Goal: Task Accomplishment & Management: Use online tool/utility

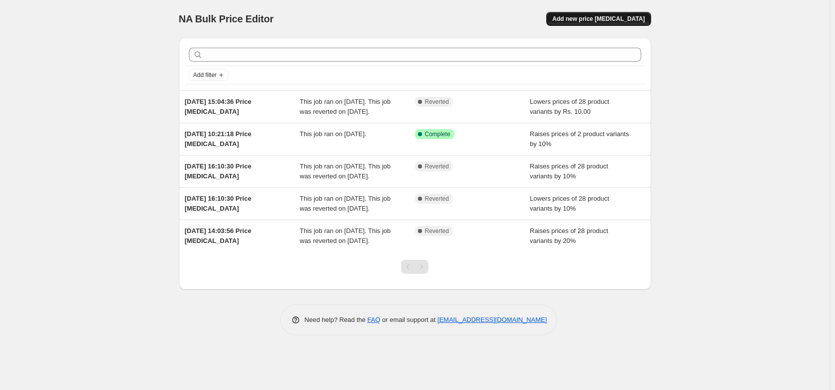
click at [599, 20] on span "Add new price [MEDICAL_DATA]" at bounding box center [598, 19] width 92 height 8
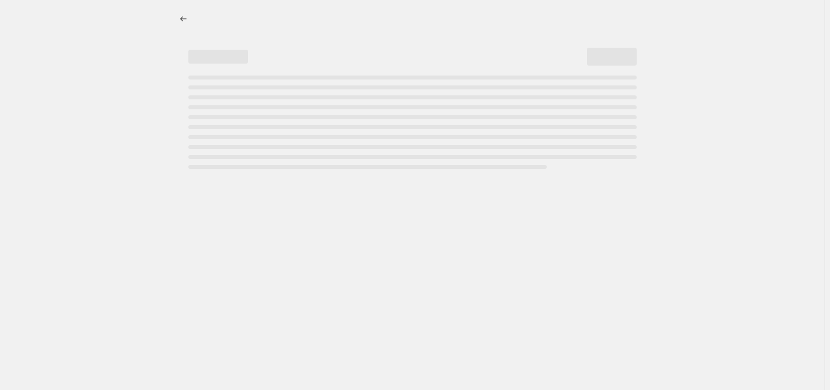
select select "percentage"
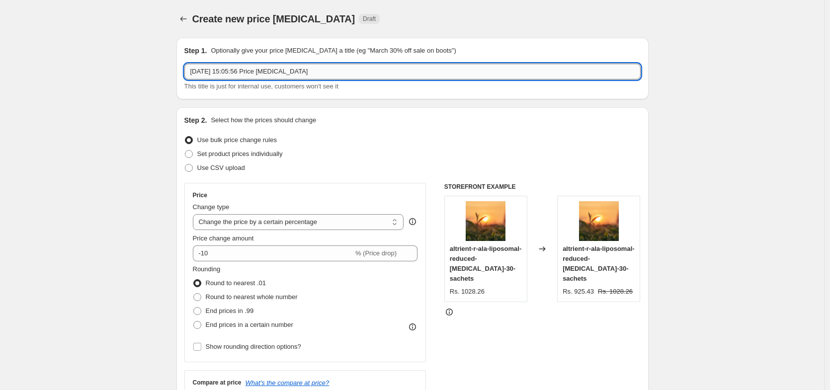
click at [344, 69] on input "[DATE] 15:05:56 Price [MEDICAL_DATA]" at bounding box center [412, 72] width 456 height 16
click at [356, 71] on input "[DATE] 15:05:56 Price [MEDICAL_DATA]" at bounding box center [412, 72] width 456 height 16
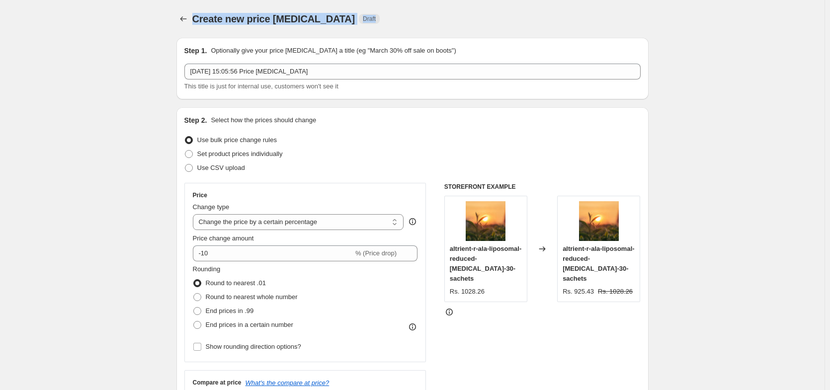
drag, startPoint x: 198, startPoint y: 19, endPoint x: 351, endPoint y: 21, distance: 153.1
click at [351, 21] on div "Create new price [MEDICAL_DATA] Draft" at bounding box center [351, 19] width 318 height 14
click at [363, 19] on span "Draft" at bounding box center [369, 19] width 13 height 8
click at [399, 11] on div "Create new price [MEDICAL_DATA]. This page is ready Create new price [MEDICAL_D…" at bounding box center [412, 19] width 472 height 38
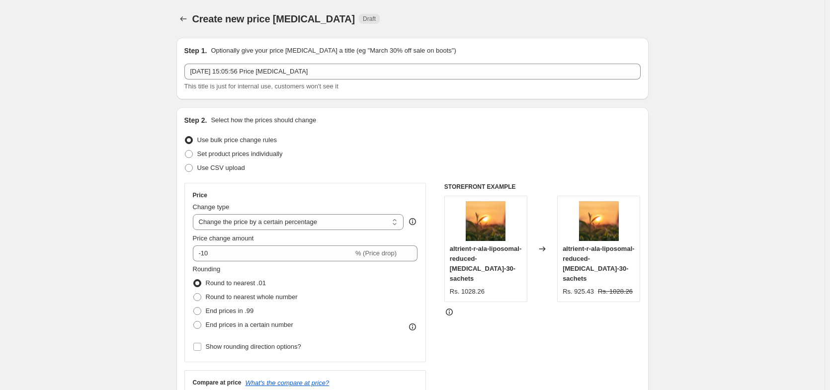
click at [309, 17] on span "Create new price [MEDICAL_DATA]" at bounding box center [273, 18] width 163 height 11
click at [261, 15] on span "Create new price [MEDICAL_DATA]" at bounding box center [273, 18] width 163 height 11
drag, startPoint x: 191, startPoint y: 18, endPoint x: 239, endPoint y: 18, distance: 48.7
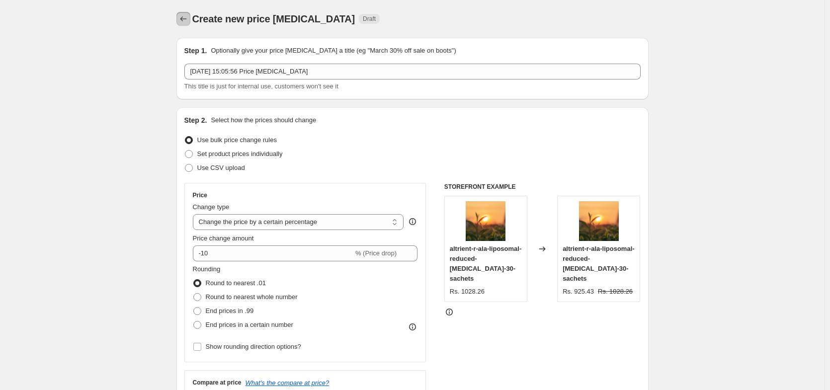
click at [239, 18] on div "Create new price [MEDICAL_DATA] Draft" at bounding box center [412, 19] width 472 height 14
click at [233, 6] on div "Create new price [MEDICAL_DATA]. This page is ready Create new price [MEDICAL_D…" at bounding box center [412, 19] width 472 height 38
drag, startPoint x: 196, startPoint y: 18, endPoint x: 325, endPoint y: 22, distance: 128.8
click at [325, 22] on span "Create new price [MEDICAL_DATA]" at bounding box center [273, 18] width 163 height 11
click at [321, 19] on span "Create new price [MEDICAL_DATA]" at bounding box center [273, 18] width 163 height 11
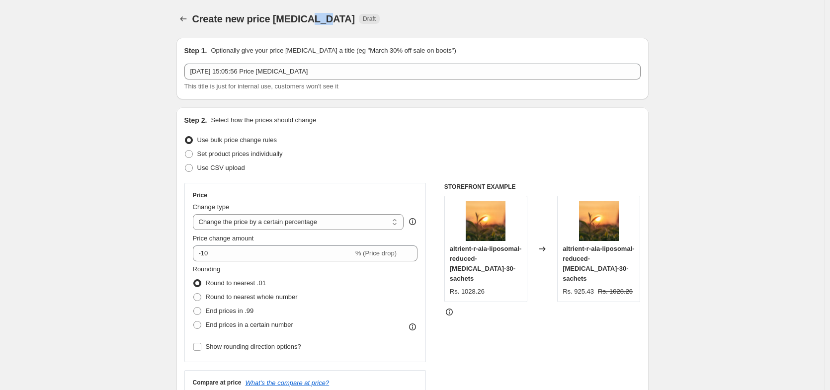
click at [321, 19] on span "Create new price [MEDICAL_DATA]" at bounding box center [273, 18] width 163 height 11
click at [297, 19] on span "Create new price [MEDICAL_DATA]" at bounding box center [273, 18] width 163 height 11
click at [264, 19] on span "Create new price [MEDICAL_DATA]" at bounding box center [273, 18] width 163 height 11
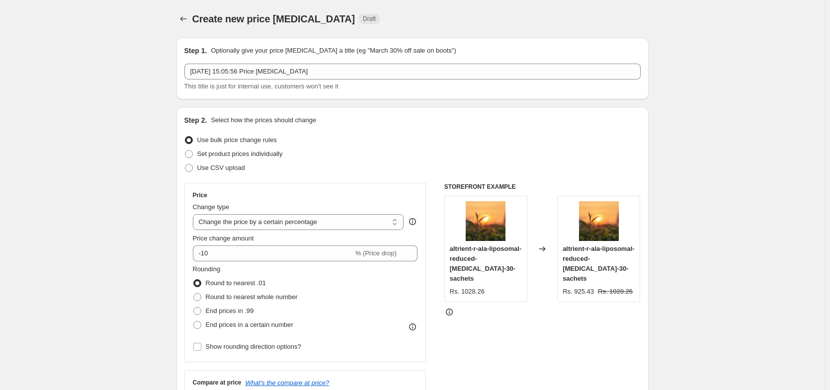
click at [239, 18] on span "Create new price [MEDICAL_DATA]" at bounding box center [273, 18] width 163 height 11
click at [214, 19] on span "Create new price [MEDICAL_DATA]" at bounding box center [273, 18] width 163 height 11
click at [257, 4] on div "Create new price [MEDICAL_DATA]. This page is ready Create new price [MEDICAL_D…" at bounding box center [412, 19] width 472 height 38
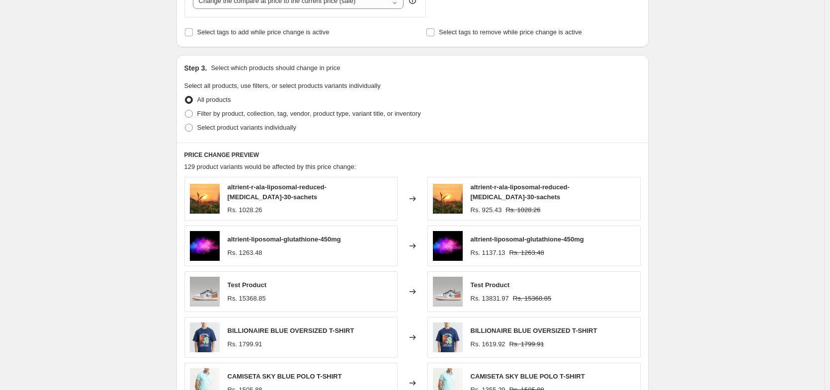
scroll to position [417, 0]
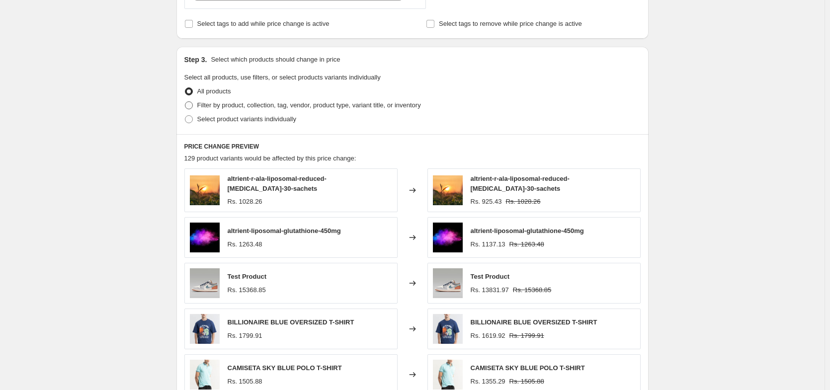
click at [193, 104] on span at bounding box center [189, 105] width 8 height 8
click at [185, 102] on input "Filter by product, collection, tag, vendor, product type, variant title, or inv…" at bounding box center [185, 101] width 0 height 0
radio input "true"
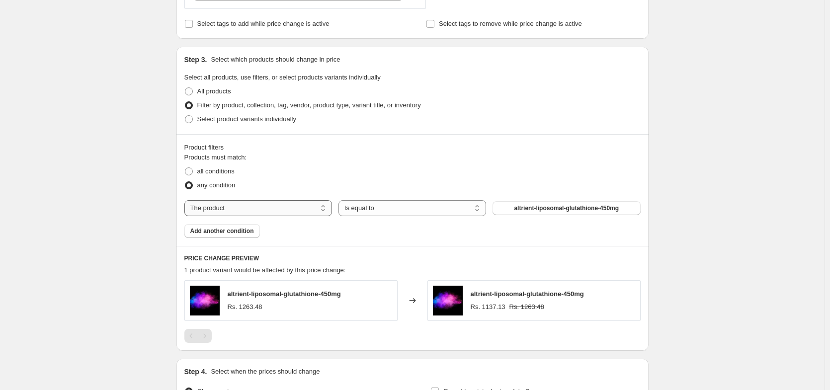
select select "collection"
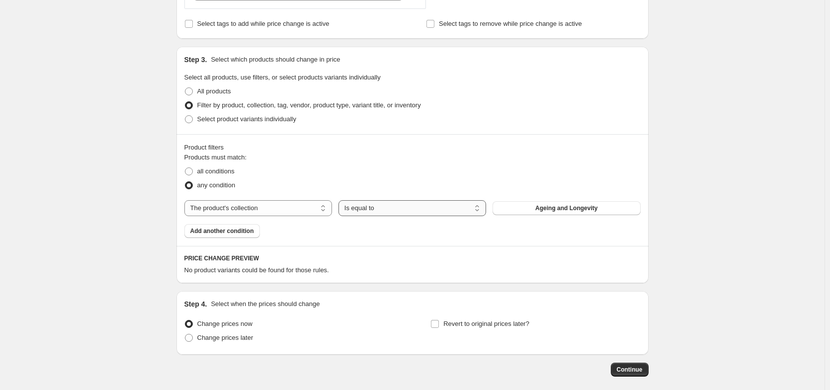
select select "not_equal"
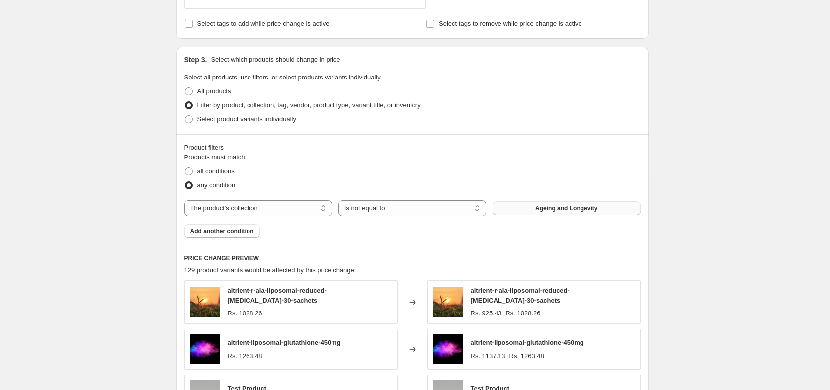
click at [544, 212] on button "Ageing and Longevity" at bounding box center [566, 208] width 148 height 14
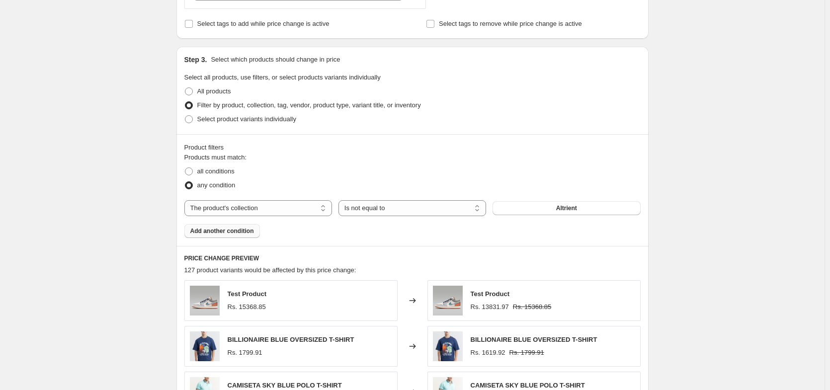
click at [201, 232] on span "Add another condition" at bounding box center [222, 231] width 64 height 8
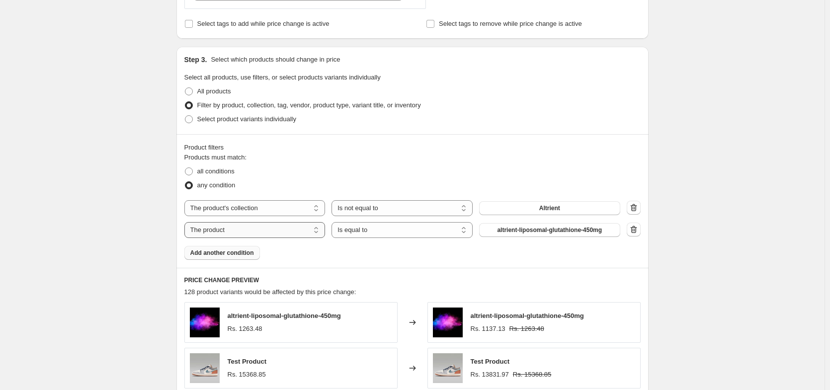
select select "collection"
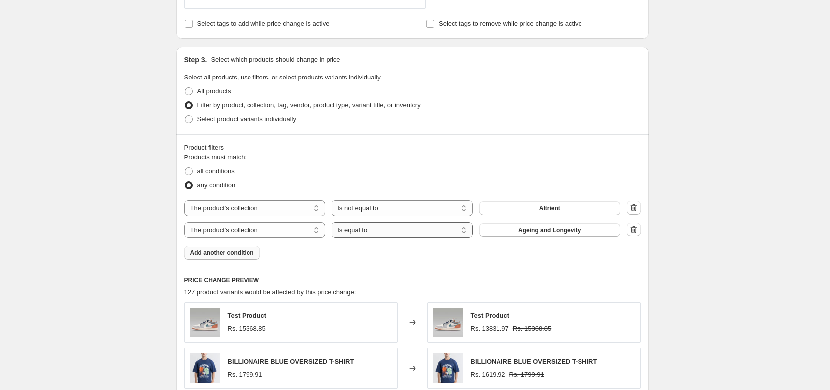
select select "not_equal"
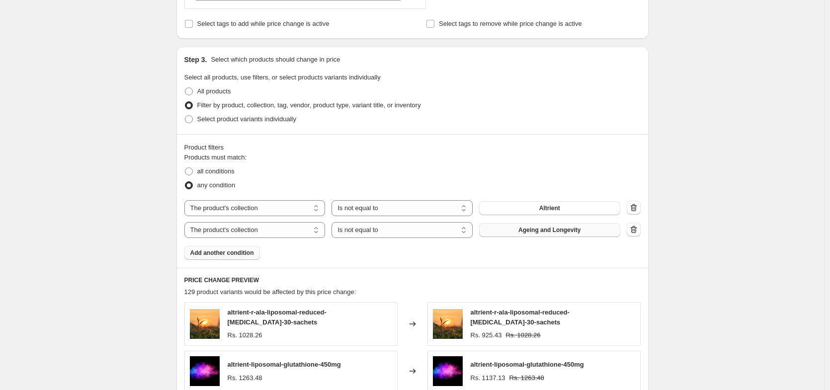
click at [547, 233] on span "Ageing and Longevity" at bounding box center [549, 230] width 62 height 8
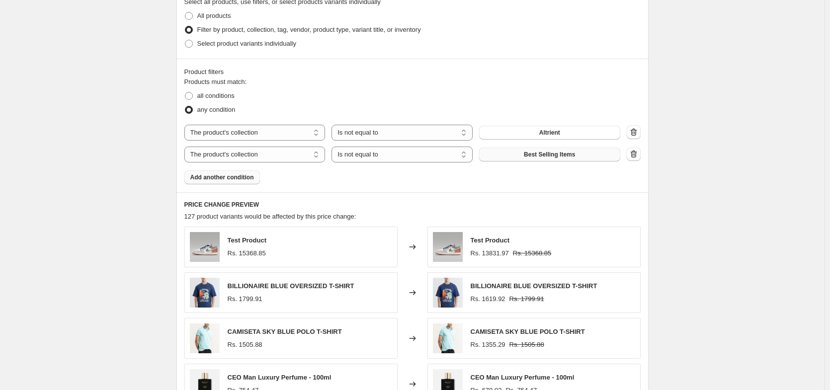
scroll to position [477, 0]
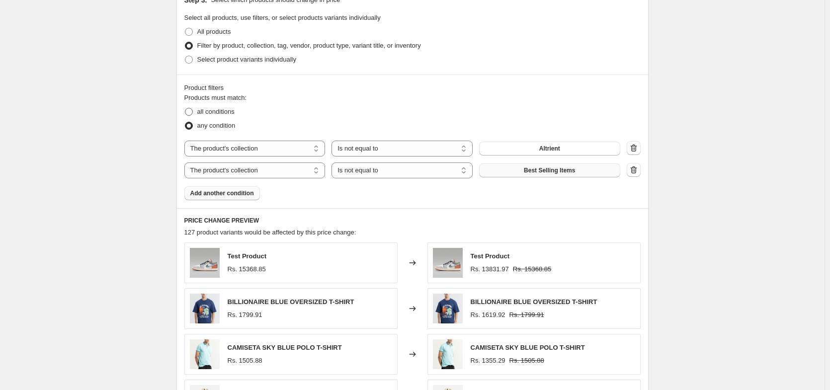
click at [196, 111] on label "all conditions" at bounding box center [209, 112] width 50 height 14
click at [185, 108] on input "all conditions" at bounding box center [185, 108] width 0 height 0
radio input "true"
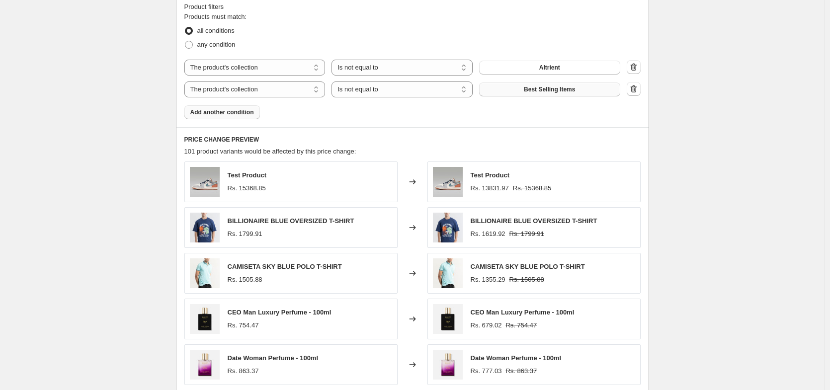
scroll to position [498, 0]
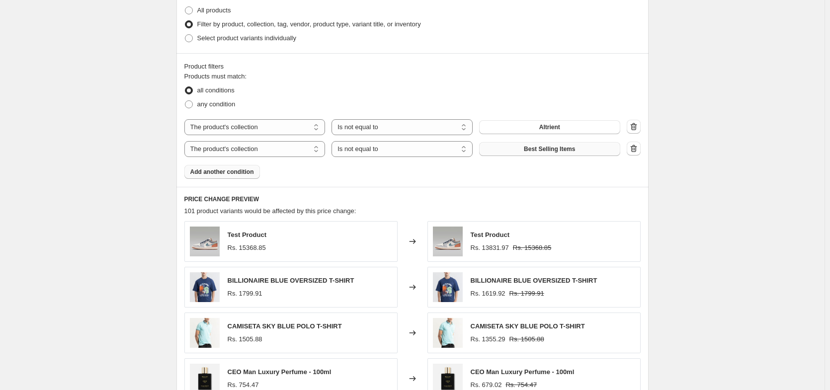
click at [230, 168] on span "Add another condition" at bounding box center [222, 172] width 64 height 8
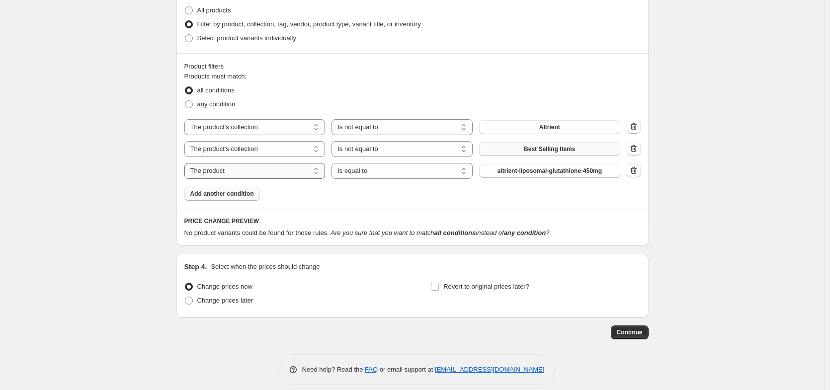
select select "collection"
click at [347, 175] on select "Is equal to Is not equal to" at bounding box center [401, 171] width 141 height 16
click at [533, 174] on span "Ageing and Longevity" at bounding box center [549, 171] width 62 height 8
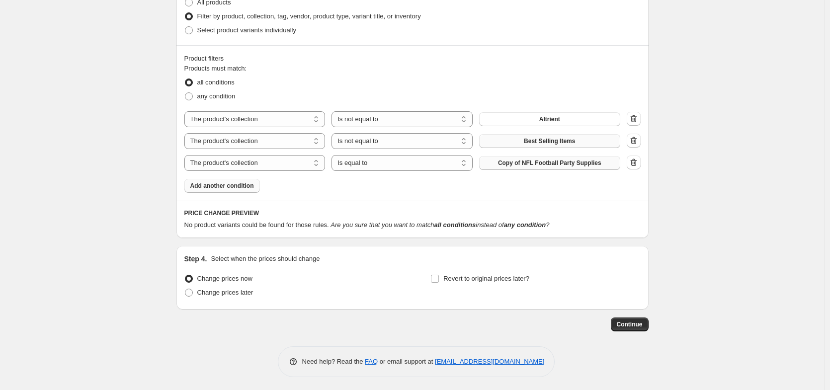
scroll to position [508, 0]
click at [190, 96] on span at bounding box center [189, 94] width 8 height 8
click at [185, 91] on input "any condition" at bounding box center [185, 90] width 0 height 0
radio input "true"
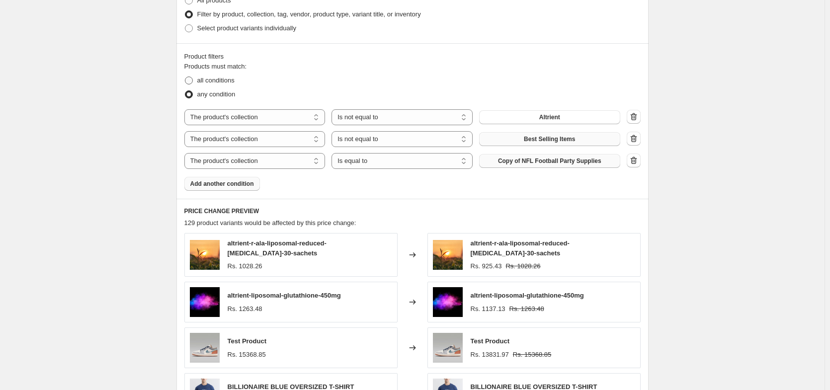
click at [189, 83] on span at bounding box center [189, 81] width 8 height 8
click at [185, 77] on input "all conditions" at bounding box center [185, 77] width 0 height 0
radio input "true"
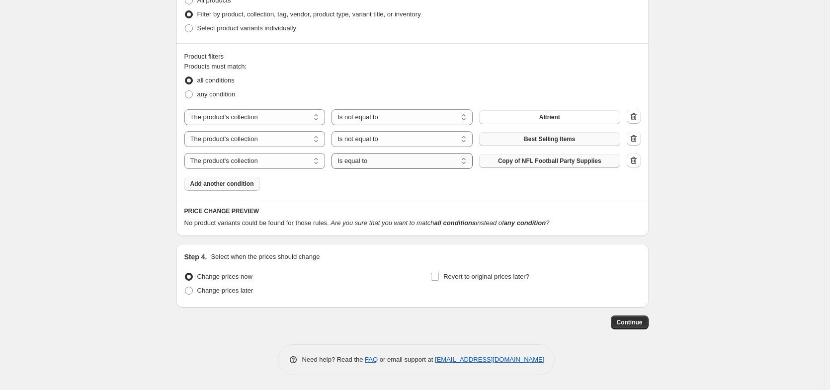
select select "not_equal"
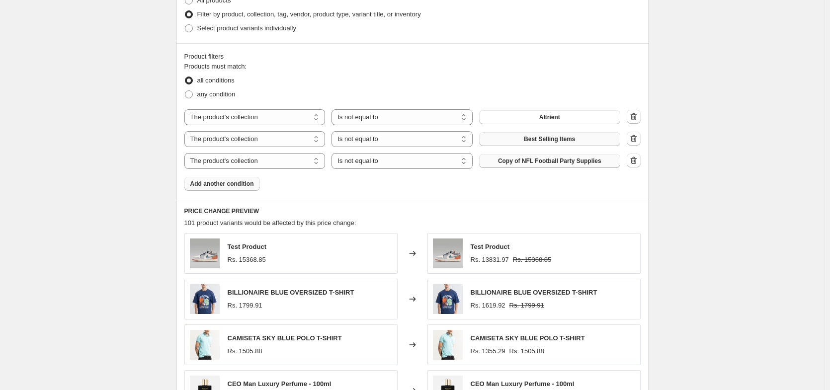
click at [547, 166] on button "Copy of NFL Football Party Supplies" at bounding box center [549, 161] width 141 height 14
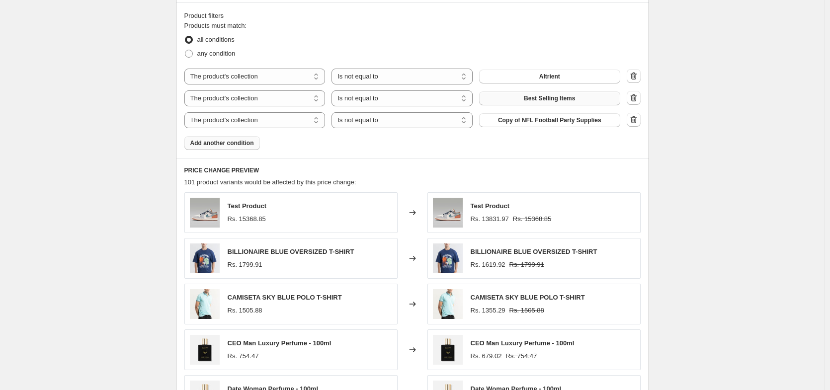
scroll to position [568, 0]
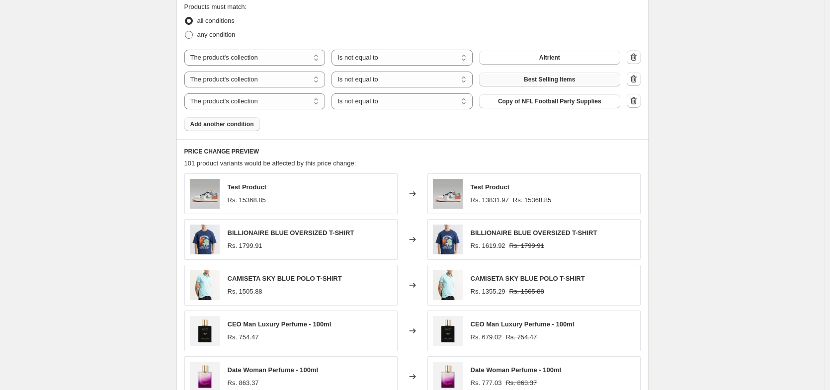
click at [187, 35] on span at bounding box center [189, 35] width 8 height 8
click at [185, 31] on input "any condition" at bounding box center [185, 31] width 0 height 0
radio input "true"
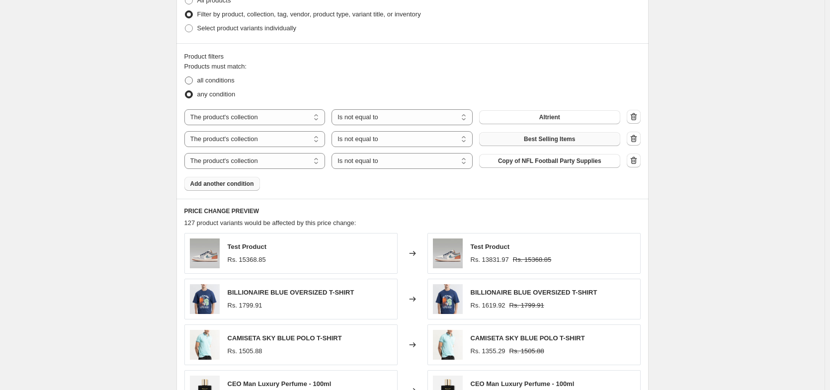
click at [192, 75] on label "all conditions" at bounding box center [209, 81] width 50 height 14
click at [185, 77] on input "all conditions" at bounding box center [185, 77] width 0 height 0
radio input "true"
click at [190, 99] on label "any condition" at bounding box center [209, 94] width 51 height 14
click at [185, 91] on input "any condition" at bounding box center [185, 90] width 0 height 0
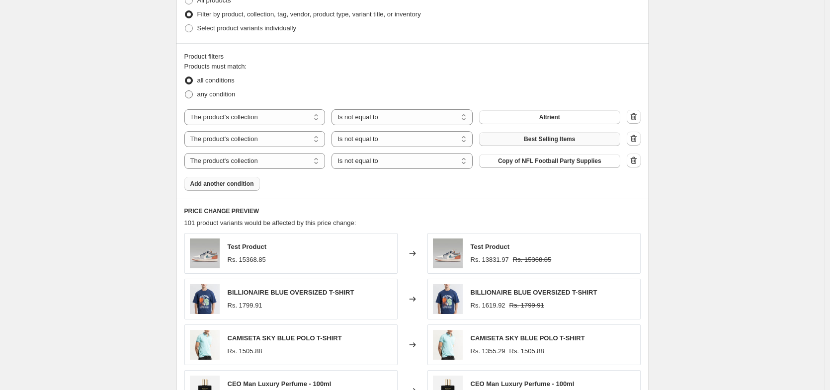
radio input "true"
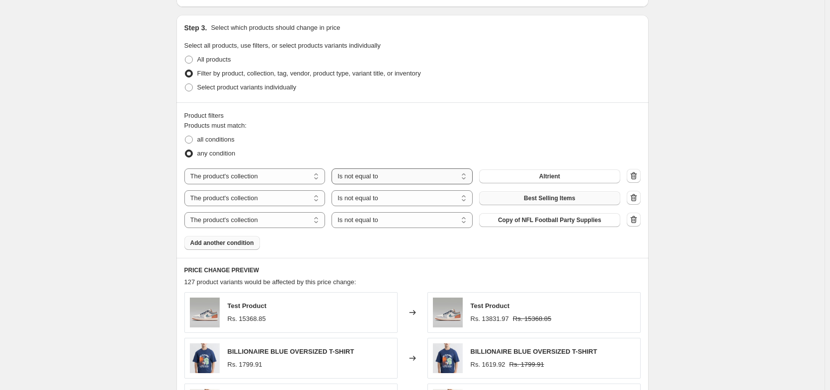
scroll to position [449, 0]
click at [571, 149] on div "any condition" at bounding box center [412, 154] width 456 height 14
